Goal: Task Accomplishment & Management: Manage account settings

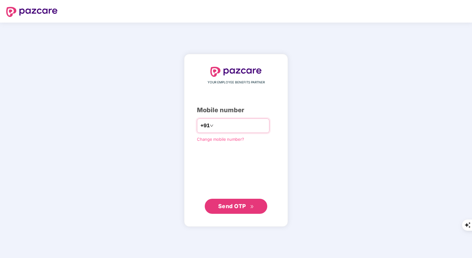
click at [222, 126] on input "number" at bounding box center [240, 125] width 51 height 10
type input "**********"
click at [242, 207] on span "Send OTP" at bounding box center [232, 205] width 28 height 7
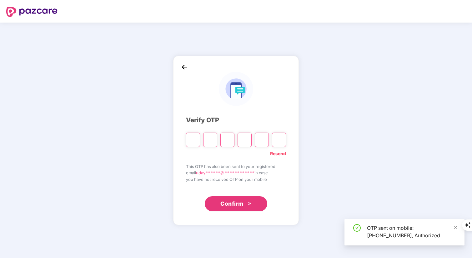
click at [193, 139] on input "Please enter verification code. Digit 1" at bounding box center [193, 139] width 14 height 14
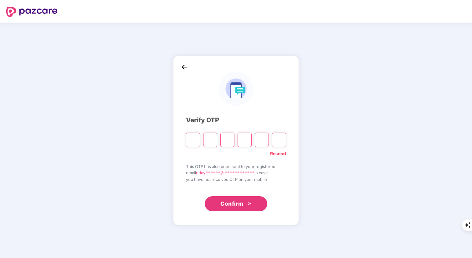
click at [194, 140] on input "Please enter verification code. Digit 1" at bounding box center [193, 139] width 14 height 14
click at [195, 140] on input "Please enter verification code. Digit 1" at bounding box center [193, 139] width 14 height 14
click at [208, 139] on input "Digit 2" at bounding box center [210, 139] width 14 height 14
click at [194, 139] on input "Please enter verification code. Digit 1" at bounding box center [193, 139] width 14 height 14
click at [206, 140] on input "Digit 2" at bounding box center [210, 139] width 14 height 14
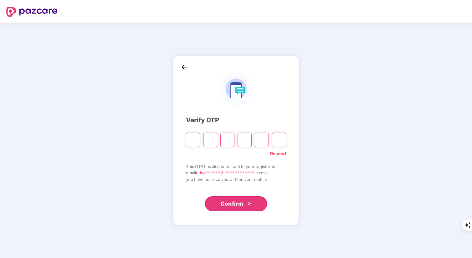
click at [229, 140] on input "Digit 3" at bounding box center [228, 139] width 14 height 14
click at [247, 140] on input "Digit 4" at bounding box center [245, 139] width 14 height 14
click at [259, 140] on input "Digit 5" at bounding box center [262, 139] width 14 height 14
click at [277, 140] on input "Digit 6" at bounding box center [279, 139] width 14 height 14
click at [195, 139] on input "Please enter verification code. Digit 1" at bounding box center [193, 139] width 14 height 14
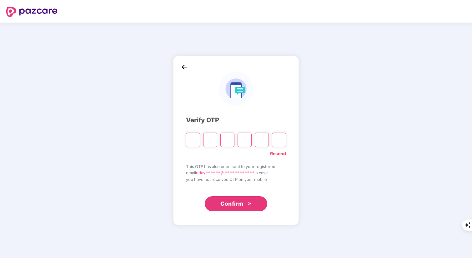
click at [207, 140] on input "Digit 2" at bounding box center [210, 139] width 14 height 14
click at [225, 140] on input "Digit 3" at bounding box center [228, 139] width 14 height 14
click at [247, 140] on input "Digit 4" at bounding box center [245, 139] width 14 height 14
click at [263, 140] on input "Digit 5" at bounding box center [262, 139] width 14 height 14
click at [278, 140] on input "Digit 6" at bounding box center [279, 139] width 14 height 14
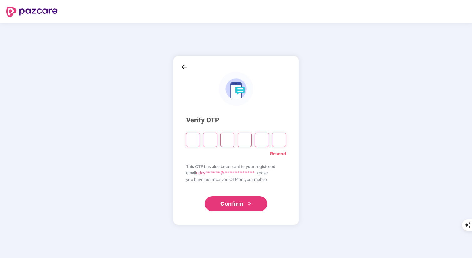
click at [194, 139] on input "Please enter verification code. Digit 1" at bounding box center [193, 139] width 14 height 14
click at [207, 139] on input "Digit 2" at bounding box center [210, 139] width 14 height 14
click at [227, 141] on input "Digit 3" at bounding box center [228, 139] width 14 height 14
click at [249, 141] on input "Digit 4" at bounding box center [245, 139] width 14 height 14
click at [264, 140] on input "Digit 5" at bounding box center [262, 139] width 14 height 14
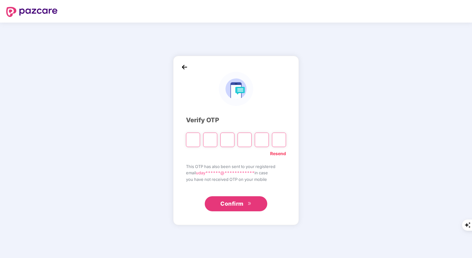
click at [278, 140] on input "Digit 6" at bounding box center [279, 139] width 14 height 14
click at [262, 139] on input "Digit 5" at bounding box center [262, 139] width 14 height 14
click at [243, 139] on input "Digit 4" at bounding box center [245, 139] width 14 height 14
click at [227, 138] on input "Digit 3" at bounding box center [228, 139] width 14 height 14
click at [208, 137] on input "Digit 2" at bounding box center [210, 139] width 14 height 14
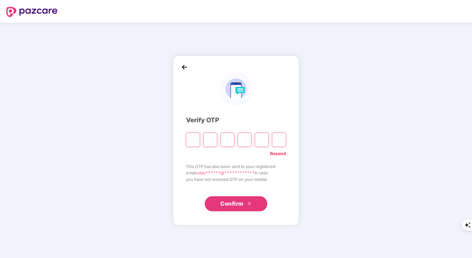
click at [191, 138] on input "Please enter verification code. Digit 1" at bounding box center [193, 139] width 14 height 14
click at [211, 140] on input "Digit 2" at bounding box center [210, 139] width 14 height 14
click at [229, 141] on input "Digit 3" at bounding box center [228, 139] width 14 height 14
click at [247, 141] on input "Digit 4" at bounding box center [245, 139] width 14 height 14
click at [264, 141] on input "Digit 5" at bounding box center [262, 139] width 14 height 14
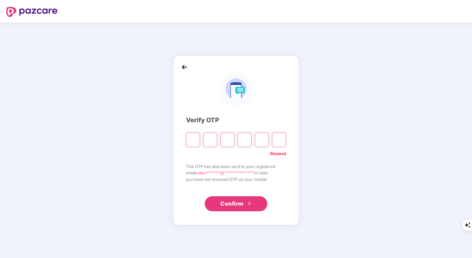
click at [281, 140] on input "Digit 6" at bounding box center [279, 139] width 14 height 14
click at [263, 140] on input "Digit 5" at bounding box center [262, 139] width 14 height 14
click at [241, 138] on input "Digit 4" at bounding box center [245, 139] width 14 height 14
click at [227, 138] on input "Digit 3" at bounding box center [228, 139] width 14 height 14
click at [210, 138] on input "Digit 2" at bounding box center [210, 139] width 14 height 14
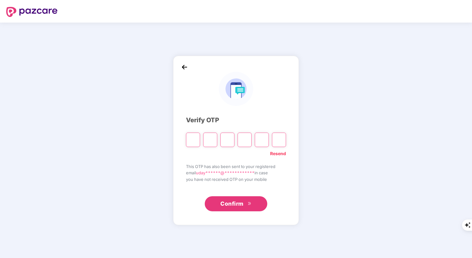
click at [192, 138] on input "Please enter verification code. Digit 1" at bounding box center [193, 139] width 14 height 14
click at [209, 140] on input "Digit 2" at bounding box center [210, 139] width 14 height 14
click at [227, 140] on input "Digit 3" at bounding box center [228, 139] width 14 height 14
click at [243, 140] on input "Digit 4" at bounding box center [245, 139] width 14 height 14
click at [264, 140] on input "Digit 5" at bounding box center [262, 139] width 14 height 14
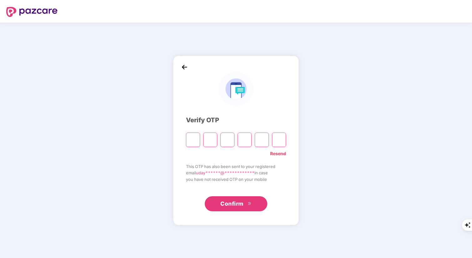
click at [280, 140] on input "Digit 6" at bounding box center [279, 139] width 14 height 14
click at [266, 138] on input "Digit 5" at bounding box center [262, 139] width 14 height 14
click at [243, 137] on input "Digit 4" at bounding box center [245, 139] width 14 height 14
click at [228, 137] on input "Digit 3" at bounding box center [228, 139] width 14 height 14
click at [211, 136] on input "Digit 2" at bounding box center [210, 139] width 14 height 14
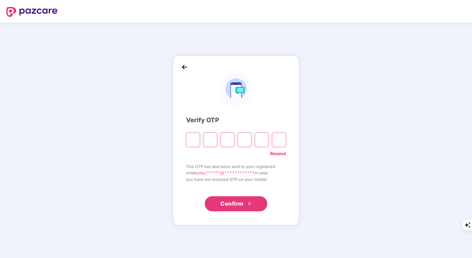
click at [192, 138] on input "Please enter verification code. Digit 1" at bounding box center [193, 139] width 14 height 14
click at [209, 140] on input "Digit 2" at bounding box center [210, 139] width 14 height 14
click at [224, 140] on input "Digit 3" at bounding box center [228, 139] width 14 height 14
click at [243, 140] on input "Digit 4" at bounding box center [245, 139] width 14 height 14
click at [261, 140] on input "Digit 5" at bounding box center [262, 139] width 14 height 14
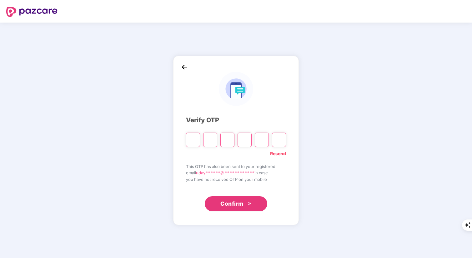
click at [194, 140] on input "Please enter verification code. Digit 1" at bounding box center [193, 139] width 14 height 14
click at [193, 142] on input "Please enter verification code. Digit 1" at bounding box center [193, 139] width 14 height 14
type input "*"
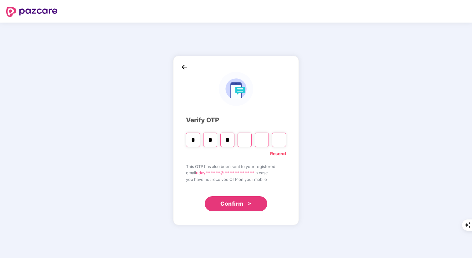
type input "*"
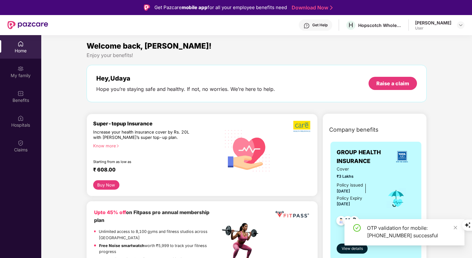
click at [213, 99] on div "Hey, [PERSON_NAME] Hope you’re staying safe and healthy. If not, no worries. We…" at bounding box center [257, 83] width 340 height 37
click at [222, 57] on div "Enjoy your benefits!" at bounding box center [257, 55] width 340 height 7
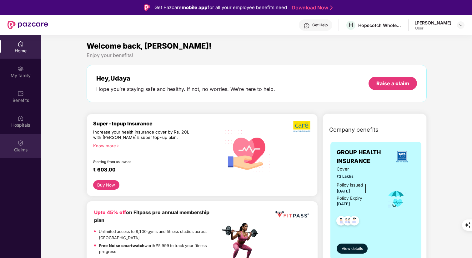
click at [23, 143] on img at bounding box center [21, 143] width 6 height 6
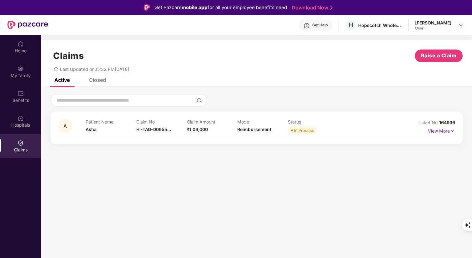
click at [335, 100] on div at bounding box center [257, 100] width 412 height 13
click at [454, 130] on img at bounding box center [452, 130] width 5 height 7
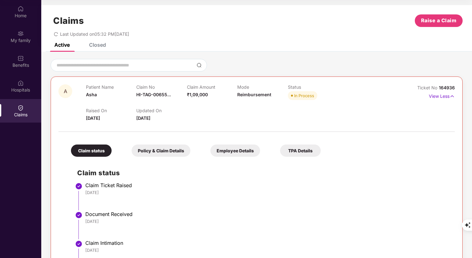
click at [99, 42] on div "Claims Raise a Claim Last Updated on 05:32 PM[DATE]" at bounding box center [256, 24] width 431 height 38
click at [98, 45] on div "Closed" at bounding box center [97, 45] width 17 height 6
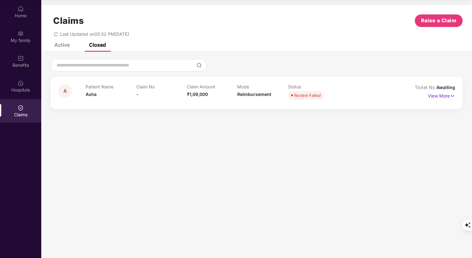
click at [65, 45] on div "Active" at bounding box center [61, 45] width 15 height 6
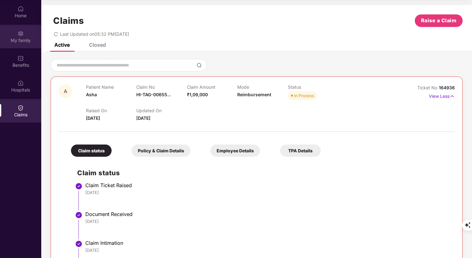
click at [20, 33] on img at bounding box center [21, 33] width 6 height 6
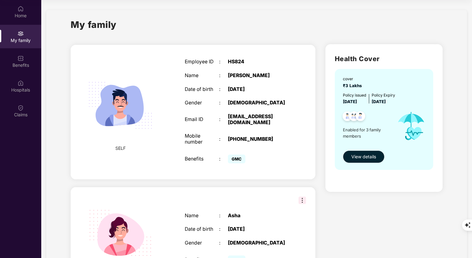
click at [269, 17] on div "My family SELF Employee ID : HS824 Name : [PERSON_NAME] K Date of birth : [DEMO…" at bounding box center [256, 214] width 421 height 409
click at [281, 19] on div "My family" at bounding box center [257, 29] width 372 height 22
click at [263, 18] on div "My family" at bounding box center [257, 29] width 372 height 22
click at [233, 24] on div "My family" at bounding box center [257, 29] width 372 height 22
click at [26, 59] on div "Benefits" at bounding box center [20, 60] width 41 height 23
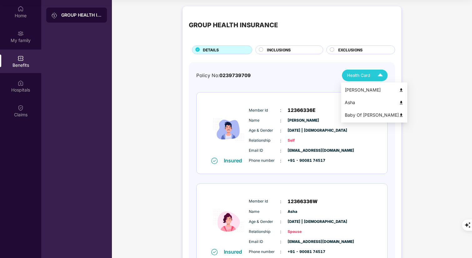
click at [379, 74] on img at bounding box center [380, 75] width 11 height 11
click at [400, 89] on div "GROUP HEALTH INSURANCE DETAILS INCLUSIONS EXCLUSIONS Policy No: 0239739709 Heal…" at bounding box center [292, 195] width 219 height 379
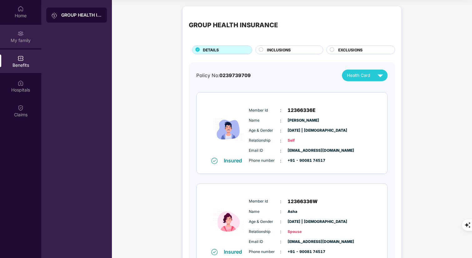
click at [19, 42] on div "My family" at bounding box center [20, 40] width 41 height 6
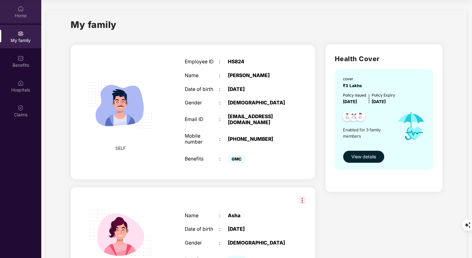
click at [18, 13] on div "Home" at bounding box center [20, 16] width 41 height 6
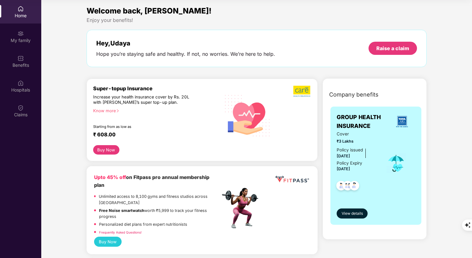
click at [299, 8] on div "Welcome back, [PERSON_NAME]!" at bounding box center [257, 11] width 340 height 12
click at [329, 7] on div "Welcome back, [PERSON_NAME]!" at bounding box center [257, 11] width 340 height 12
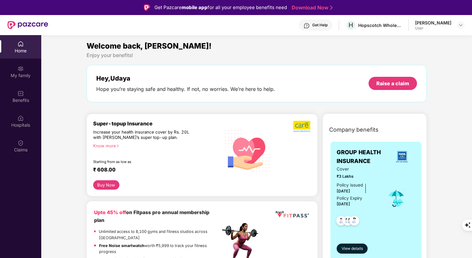
click at [251, 57] on div "Enjoy your benefits!" at bounding box center [257, 55] width 340 height 7
click at [275, 51] on div "Welcome back, [PERSON_NAME]!" at bounding box center [257, 46] width 340 height 12
click at [293, 44] on div "Welcome back, [PERSON_NAME]!" at bounding box center [257, 46] width 340 height 12
click at [317, 44] on div "Welcome back, [PERSON_NAME]!" at bounding box center [257, 46] width 340 height 12
click at [432, 26] on div "User" at bounding box center [434, 28] width 36 height 5
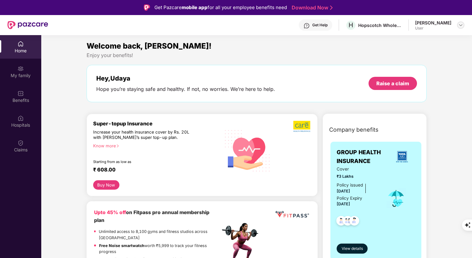
click at [462, 25] on img at bounding box center [461, 25] width 5 height 5
click at [351, 44] on div "Welcome back, [PERSON_NAME]!" at bounding box center [257, 46] width 340 height 12
click at [228, 49] on div "Welcome back, [PERSON_NAME]!" at bounding box center [257, 46] width 340 height 12
click at [22, 79] on div "My family" at bounding box center [20, 71] width 41 height 23
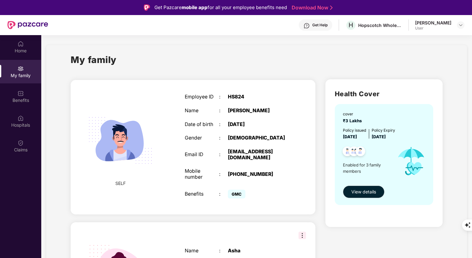
click at [318, 68] on div "My family" at bounding box center [257, 64] width 372 height 22
click at [321, 75] on div "Health Cover cover ₹3 Lakhs Policy issued [DATE] Policy Expiry [DATE] Enabled f…" at bounding box center [384, 260] width 127 height 372
click at [329, 72] on div "My family" at bounding box center [257, 64] width 372 height 22
click at [320, 71] on div "My family" at bounding box center [257, 64] width 372 height 22
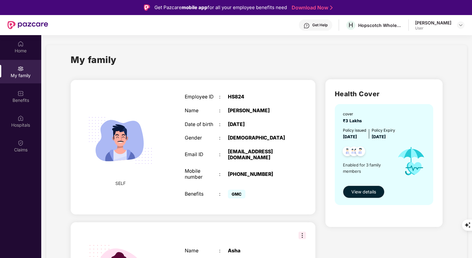
click at [321, 77] on div "Health Cover cover ₹3 Lakhs Policy issued [DATE] Policy Expiry [DATE] Enabled f…" at bounding box center [384, 260] width 127 height 372
click at [318, 60] on div "My family" at bounding box center [257, 64] width 372 height 22
click at [146, 55] on div "My family" at bounding box center [257, 64] width 372 height 22
click at [22, 45] on img at bounding box center [21, 44] width 6 height 6
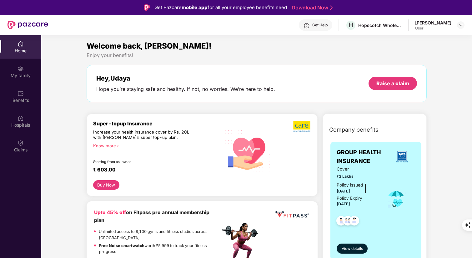
click at [178, 55] on div "Enjoy your benefits!" at bounding box center [257, 55] width 340 height 7
click at [226, 51] on div "Welcome back, [PERSON_NAME]!" at bounding box center [257, 46] width 340 height 12
click at [293, 107] on div "Welcome back, [PERSON_NAME]! Enjoy your benefits! Hey, [PERSON_NAME] Hope you’r…" at bounding box center [256, 74] width 345 height 68
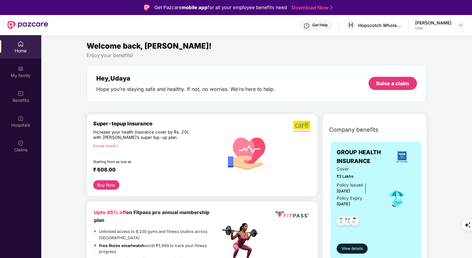
click at [263, 48] on div "Welcome back, [PERSON_NAME]!" at bounding box center [257, 46] width 340 height 12
